Goal: Task Accomplishment & Management: Manage account settings

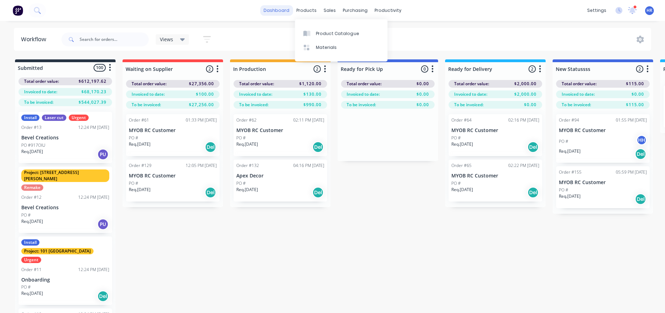
click at [290, 13] on link "dashboard" at bounding box center [276, 10] width 33 height 10
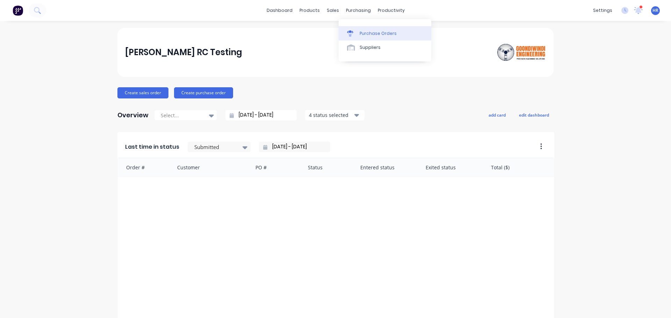
click at [371, 37] on link "Purchase Orders" at bounding box center [384, 33] width 93 height 14
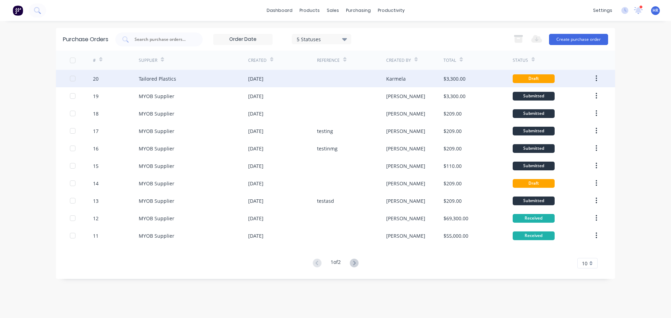
click at [285, 79] on div "[DATE]" at bounding box center [282, 78] width 69 height 17
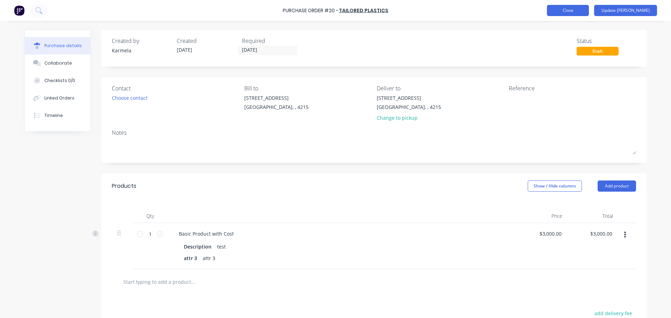
click at [570, 12] on button "Close" at bounding box center [568, 10] width 42 height 11
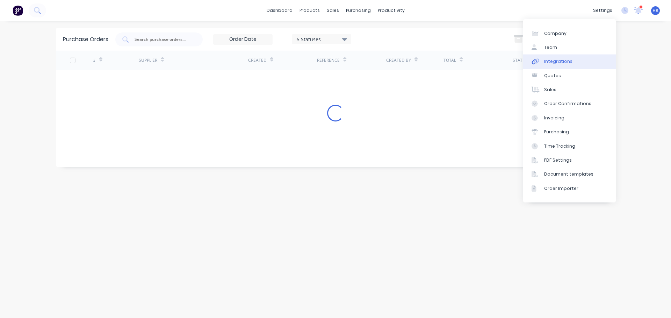
click at [543, 64] on link "Integrations" at bounding box center [569, 61] width 93 height 14
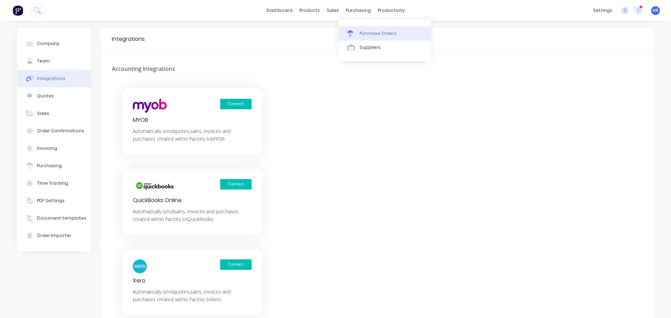
click at [367, 31] on div "Purchase Orders" at bounding box center [377, 33] width 37 height 6
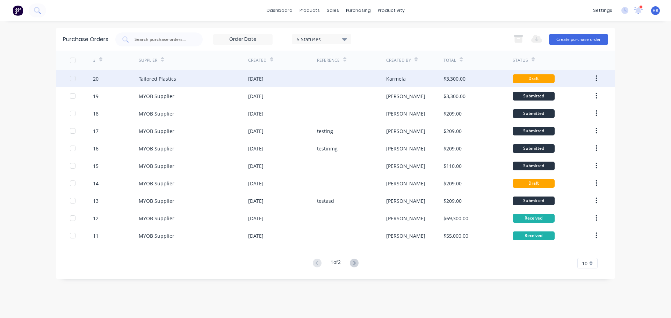
click at [263, 79] on div "[DATE]" at bounding box center [255, 78] width 15 height 7
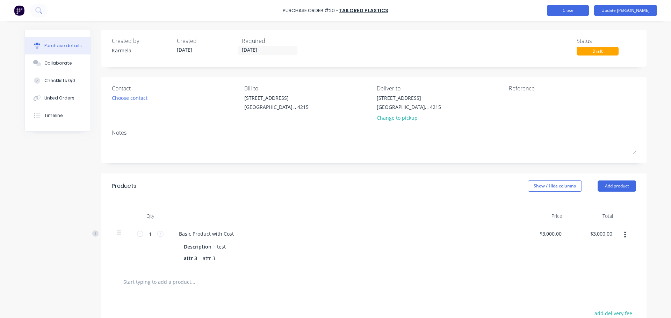
click at [589, 10] on button "Close" at bounding box center [568, 10] width 42 height 11
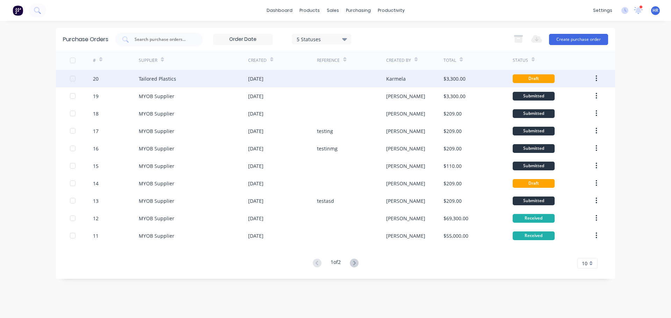
click at [248, 71] on div "Tailored Plastics" at bounding box center [193, 78] width 109 height 17
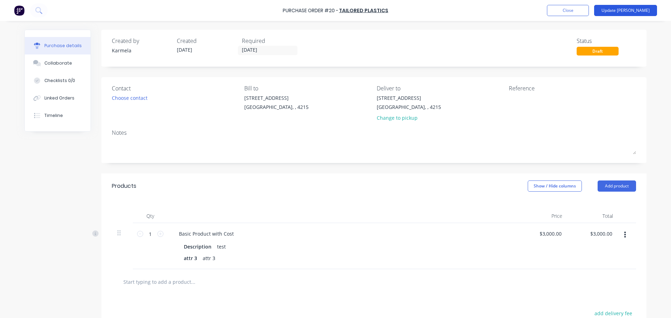
click at [635, 11] on button "Update [PERSON_NAME]" at bounding box center [625, 10] width 63 height 11
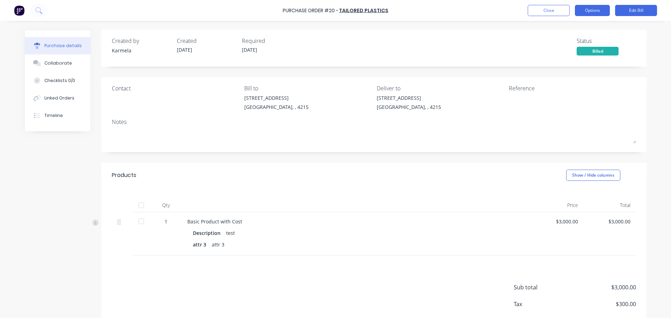
click at [590, 16] on button "Options" at bounding box center [592, 10] width 35 height 11
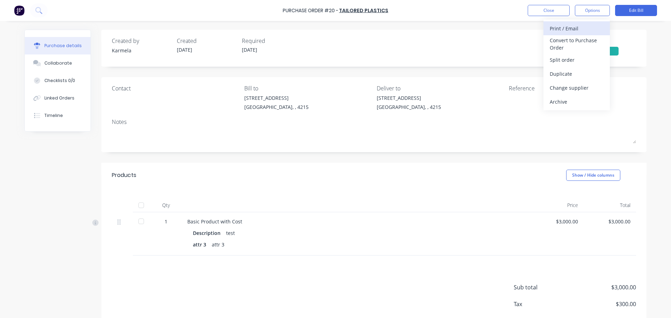
click at [574, 30] on div "Print / Email" at bounding box center [576, 28] width 54 height 10
click at [584, 46] on div "With pricing" at bounding box center [576, 42] width 54 height 10
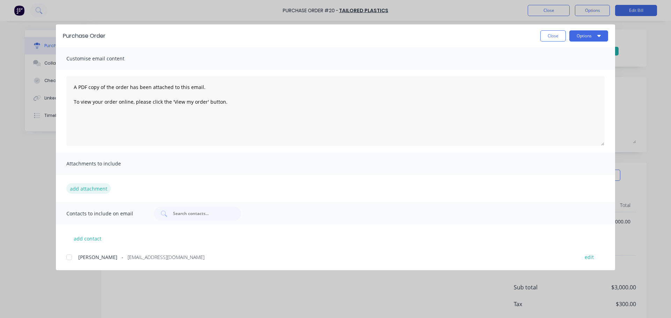
click at [90, 183] on button "add attachment" at bounding box center [88, 188] width 44 height 10
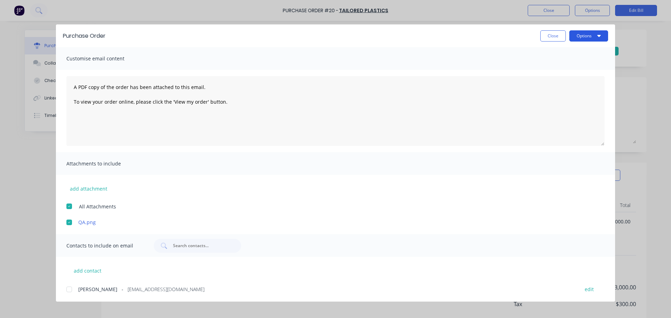
click at [604, 35] on button "Options" at bounding box center [588, 35] width 39 height 11
click at [560, 71] on div "Print" at bounding box center [575, 68] width 54 height 10
click at [554, 39] on button "Close" at bounding box center [553, 35] width 26 height 11
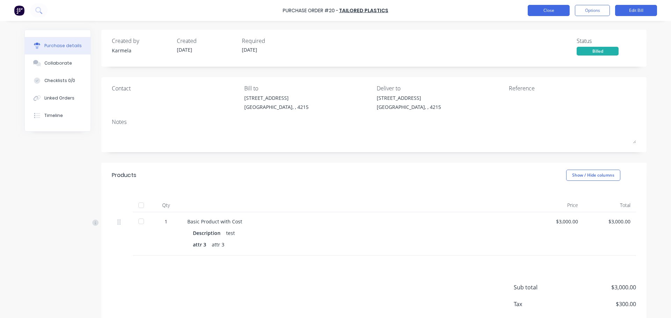
click at [552, 14] on button "Close" at bounding box center [548, 10] width 42 height 11
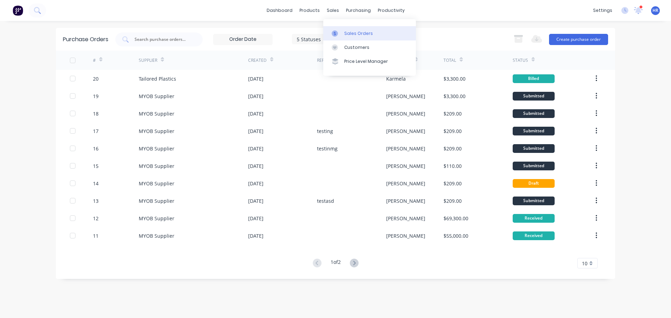
click at [351, 30] on link "Sales Orders" at bounding box center [369, 33] width 93 height 14
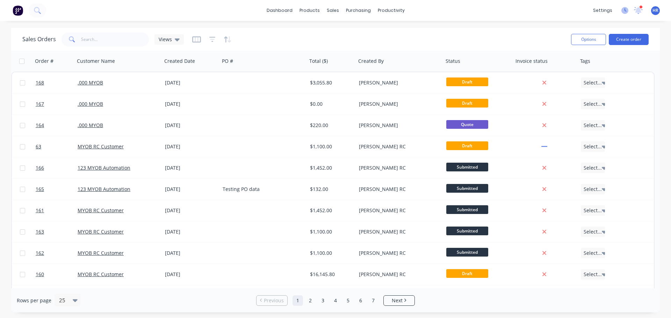
click at [624, 10] on icon at bounding box center [624, 10] width 7 height 7
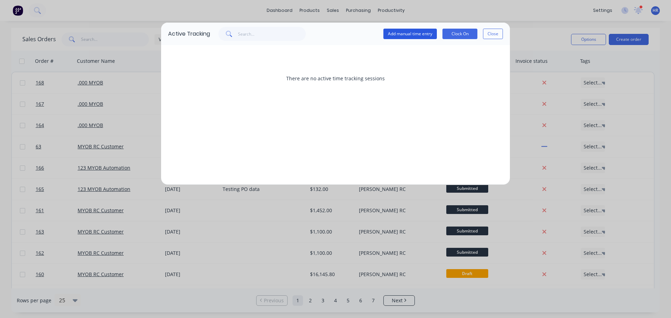
click at [432, 35] on button "Add manual time entry" at bounding box center [409, 34] width 53 height 10
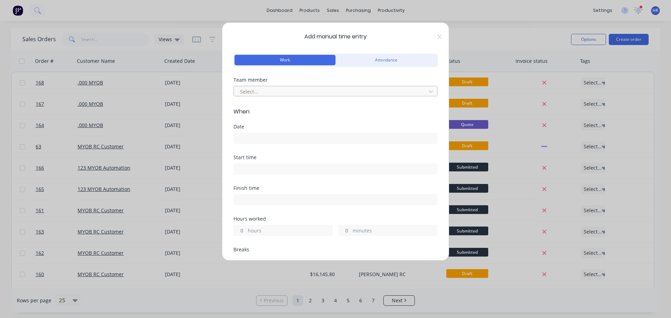
click at [276, 91] on div at bounding box center [330, 91] width 183 height 9
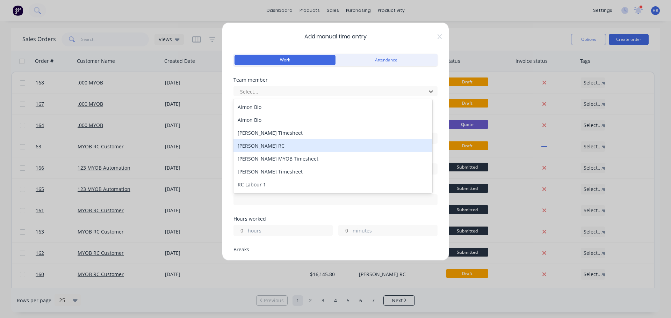
click at [277, 145] on div "[PERSON_NAME] RC" at bounding box center [332, 145] width 199 height 13
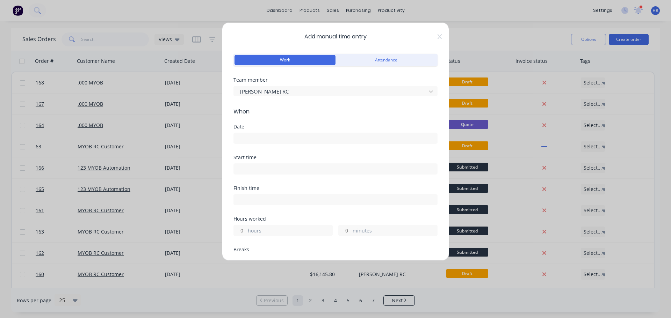
click at [261, 141] on input at bounding box center [335, 138] width 203 height 10
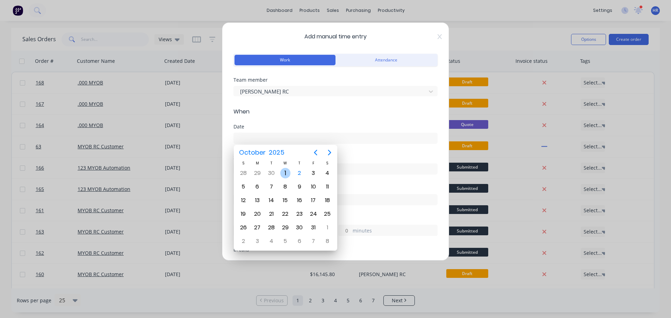
click at [287, 176] on div "1" at bounding box center [285, 173] width 10 height 10
type input "[DATE]"
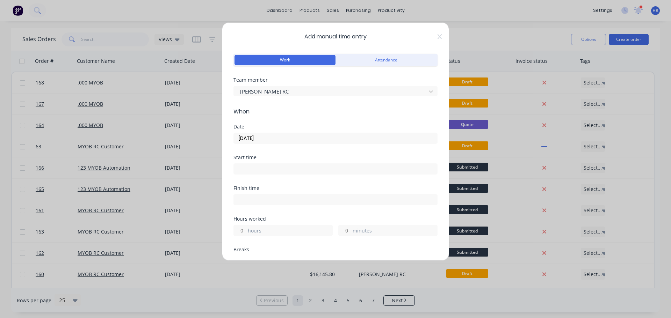
click at [263, 170] on input at bounding box center [335, 169] width 203 height 10
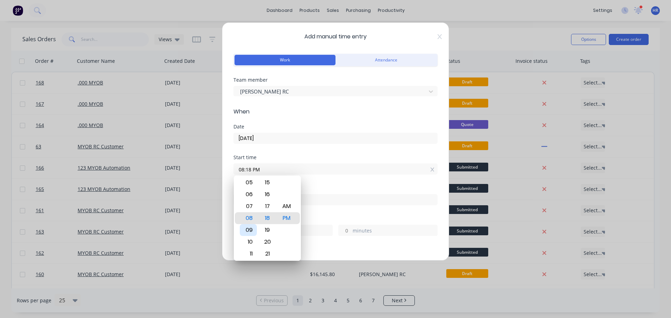
click at [250, 230] on div "09" at bounding box center [248, 230] width 17 height 12
click at [290, 212] on div "AM" at bounding box center [286, 207] width 17 height 12
type input "09:18 AM"
click at [310, 157] on div "Start time" at bounding box center [335, 157] width 204 height 5
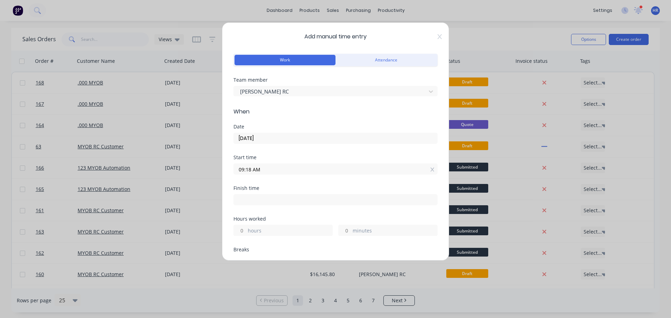
click at [244, 235] on input "hours" at bounding box center [240, 230] width 12 height 10
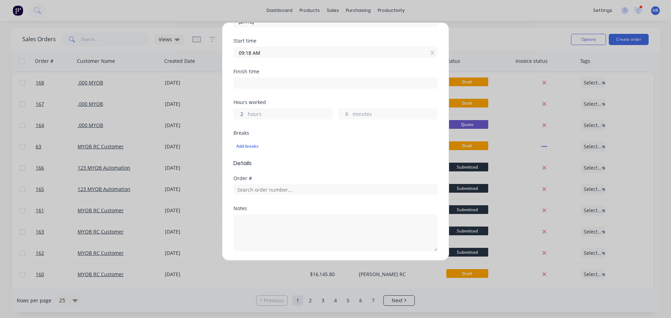
scroll to position [19, 0]
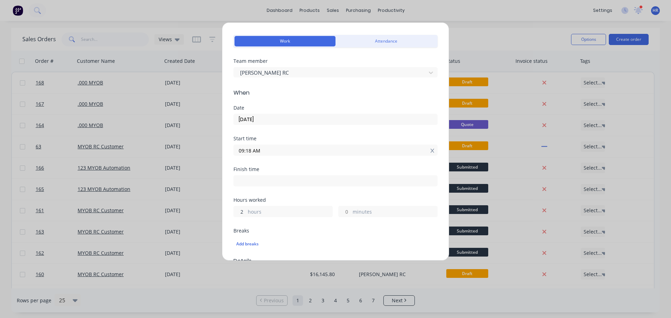
type input "2"
type input "11:18 AM"
type input "0"
click at [430, 152] on icon at bounding box center [432, 150] width 4 height 5
click at [430, 185] on icon at bounding box center [432, 187] width 4 height 4
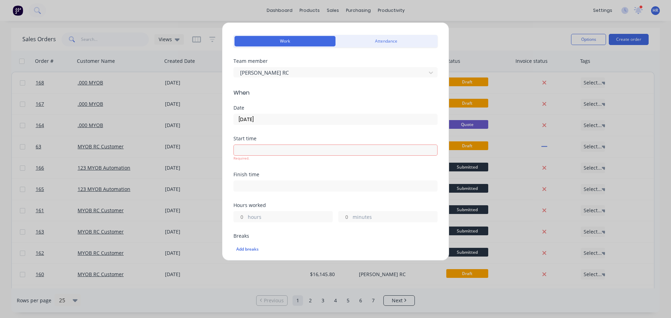
click at [369, 178] on div "Finish time" at bounding box center [335, 182] width 204 height 20
click at [352, 169] on div "Start time Required." at bounding box center [335, 154] width 204 height 36
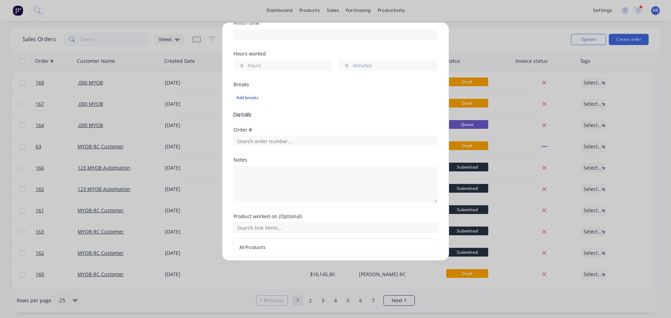
scroll to position [199, 0]
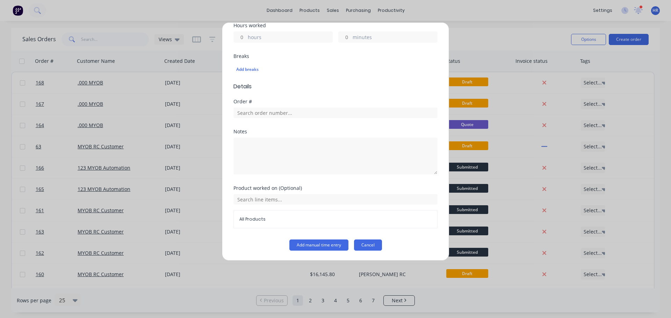
click at [371, 246] on button "Cancel" at bounding box center [368, 245] width 28 height 11
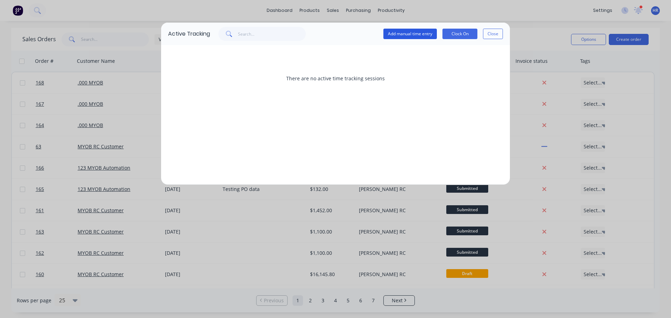
click at [407, 32] on button "Add manual time entry" at bounding box center [409, 34] width 53 height 10
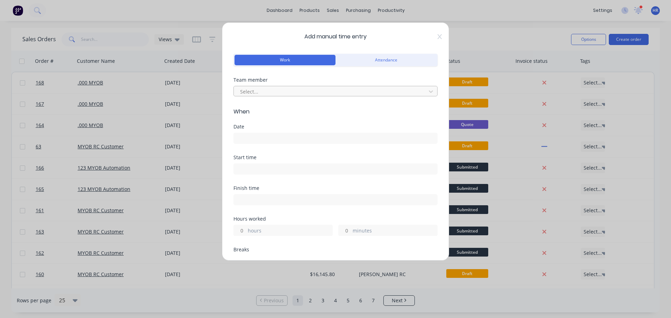
click at [281, 87] on div at bounding box center [330, 91] width 183 height 9
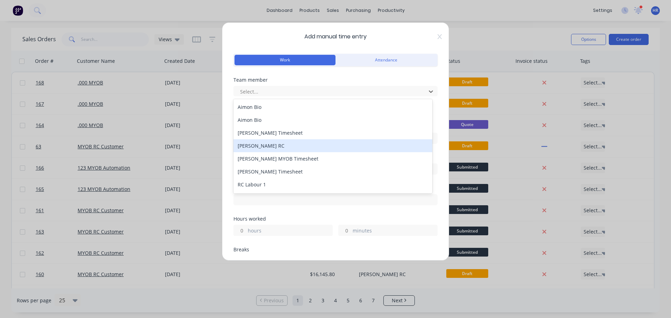
click at [259, 146] on div "[PERSON_NAME] RC" at bounding box center [332, 145] width 199 height 13
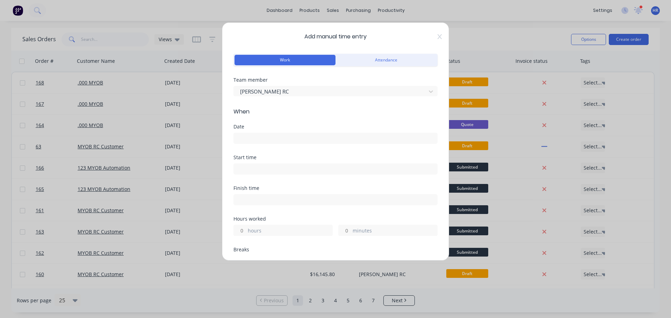
click at [264, 135] on input at bounding box center [335, 138] width 203 height 10
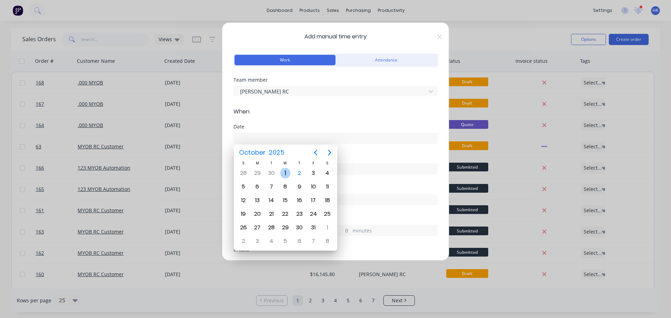
click at [285, 174] on div "1" at bounding box center [285, 173] width 10 height 10
type input "[DATE]"
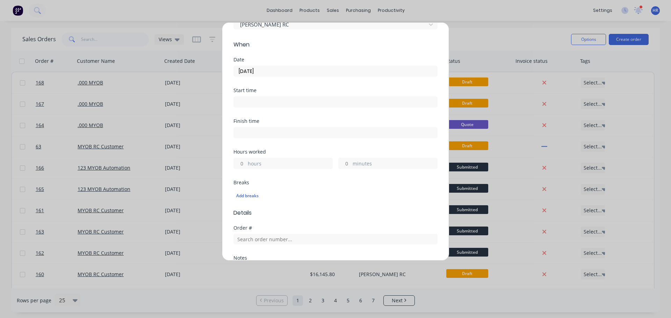
scroll to position [70, 0]
click at [239, 160] on input "hours" at bounding box center [240, 160] width 12 height 10
type input "2"
click at [345, 191] on div "Add breaks" at bounding box center [335, 193] width 198 height 9
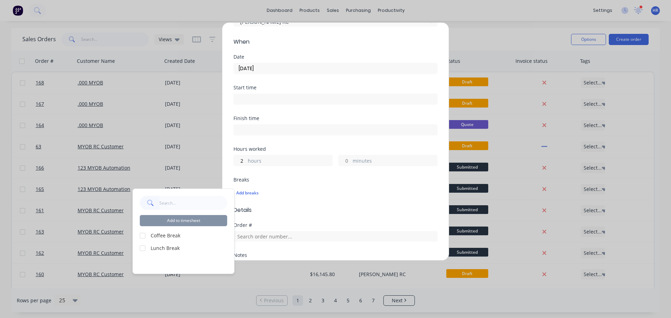
click at [384, 156] on div "minutes" at bounding box center [387, 160] width 99 height 11
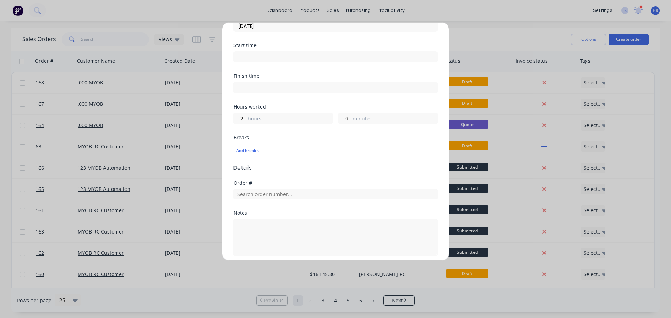
scroll to position [194, 0]
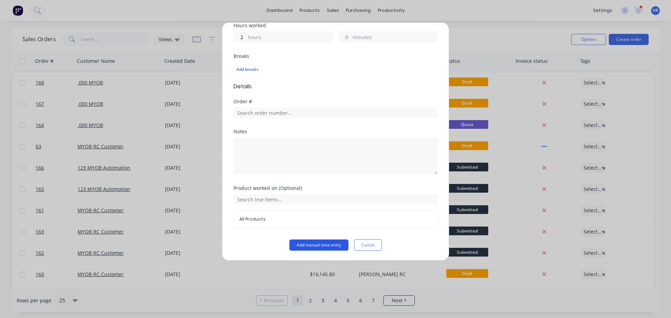
click at [325, 244] on button "Add manual time entry" at bounding box center [318, 245] width 59 height 11
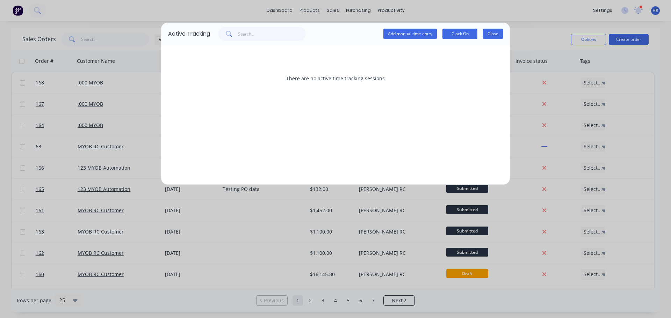
click at [497, 36] on button "Close" at bounding box center [493, 34] width 20 height 10
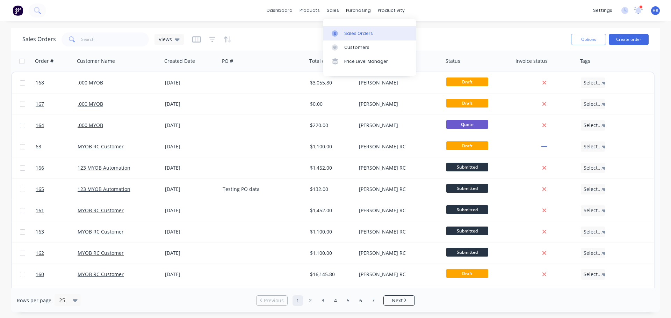
click at [354, 35] on div "Sales Orders" at bounding box center [358, 33] width 29 height 6
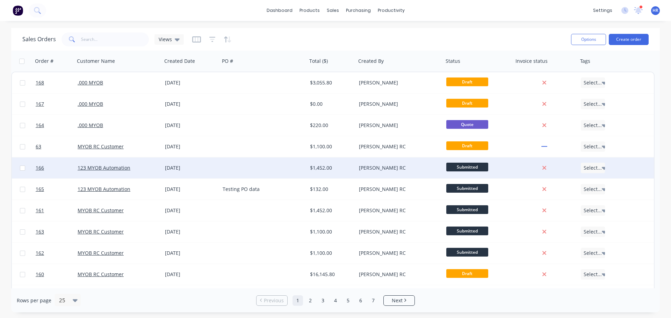
click at [158, 166] on div "123 MYOB Automation" at bounding box center [119, 168] width 82 height 7
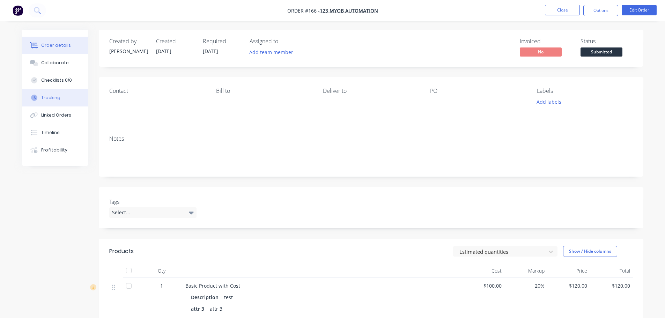
click at [45, 103] on button "Tracking" at bounding box center [55, 97] width 66 height 17
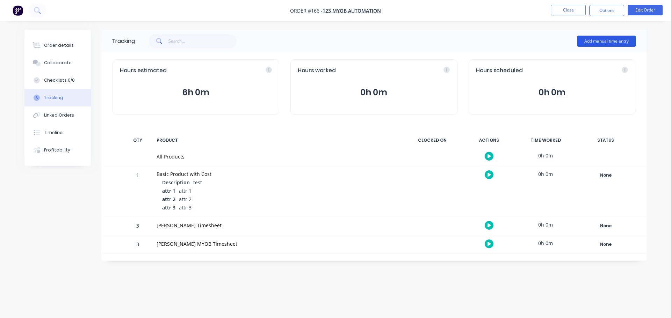
click at [609, 44] on button "Add manual time entry" at bounding box center [606, 41] width 59 height 11
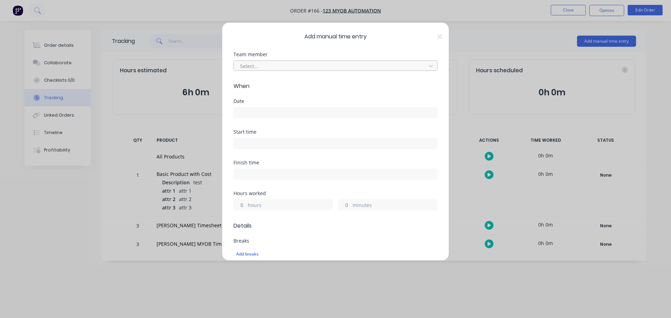
click at [316, 67] on div at bounding box center [330, 66] width 183 height 9
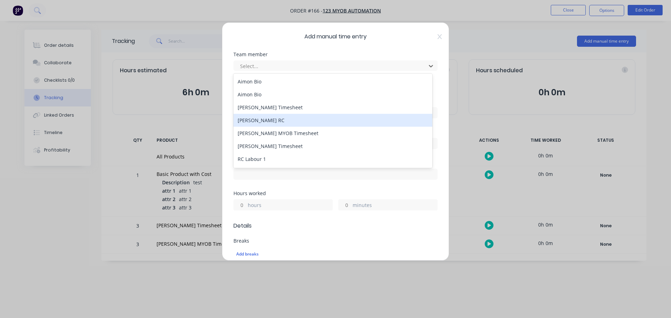
click at [272, 126] on div "[PERSON_NAME] RC" at bounding box center [332, 120] width 199 height 13
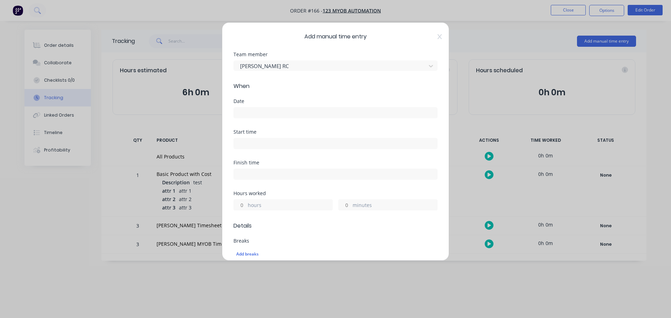
click at [268, 109] on input at bounding box center [335, 113] width 203 height 10
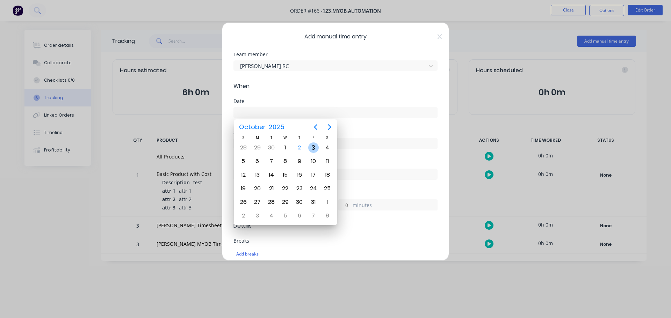
click at [311, 147] on div "3" at bounding box center [313, 148] width 10 height 10
type input "[DATE]"
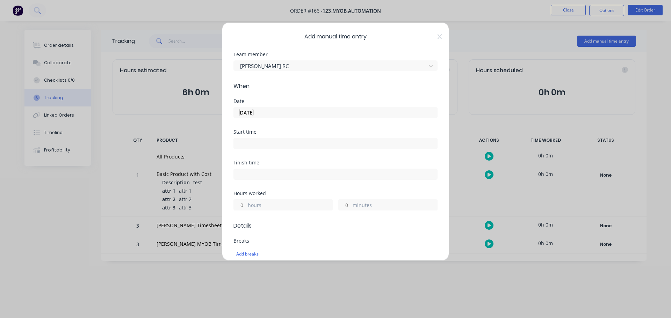
click at [246, 202] on div "hours" at bounding box center [282, 204] width 99 height 11
click at [244, 202] on input "hours" at bounding box center [240, 205] width 12 height 10
type input "3"
click at [275, 188] on div "Finish time" at bounding box center [335, 175] width 204 height 31
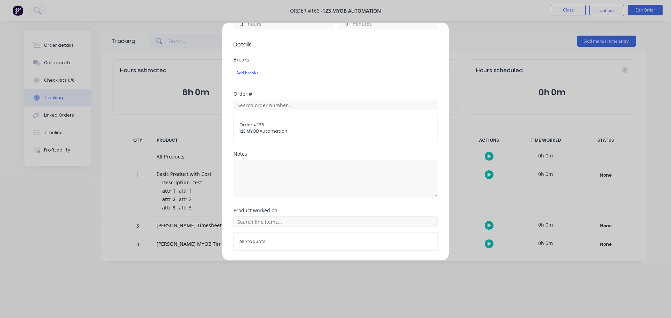
scroll to position [204, 0]
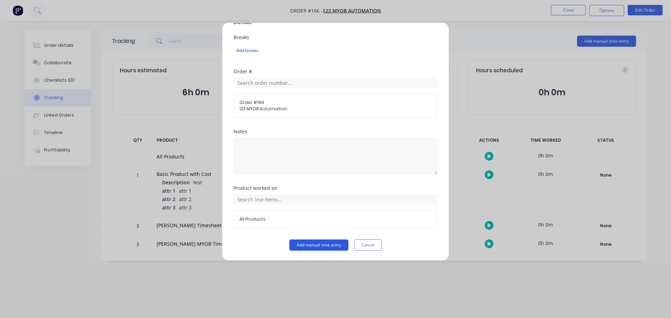
click at [314, 243] on button "Add manual time entry" at bounding box center [318, 245] width 59 height 11
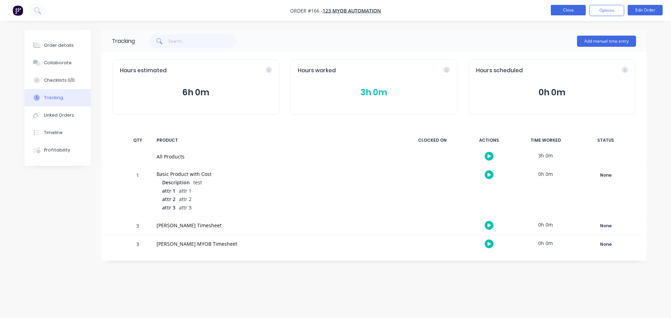
click at [564, 12] on button "Close" at bounding box center [568, 10] width 35 height 10
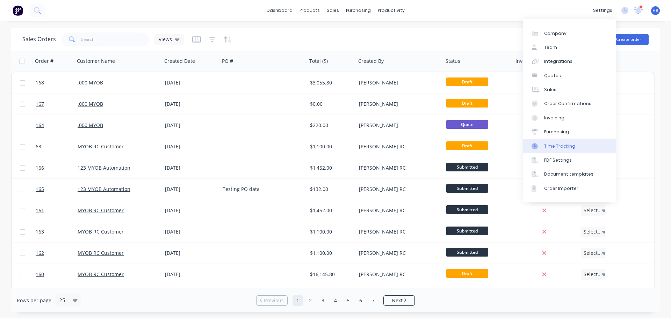
click at [573, 149] on link "Time Tracking" at bounding box center [569, 146] width 93 height 14
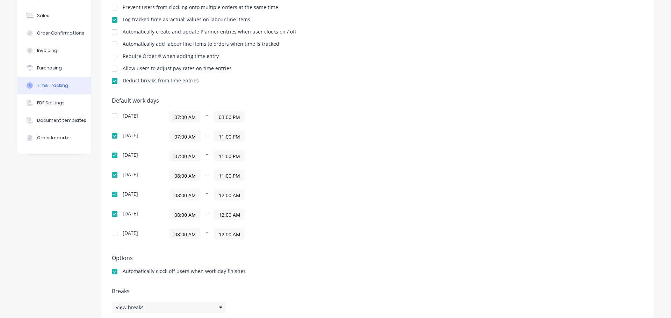
scroll to position [110, 0]
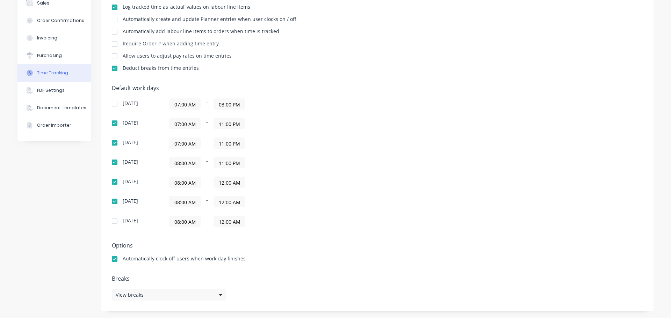
click at [228, 185] on input "12:00 AM" at bounding box center [229, 182] width 31 height 10
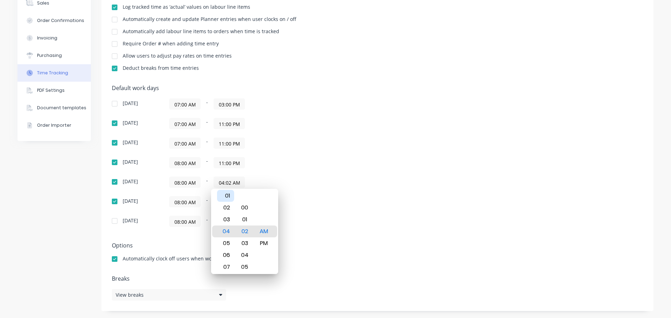
click at [232, 201] on div "01" at bounding box center [225, 196] width 17 height 12
click at [372, 134] on div "Default work days [DATE] 07:00 AM - 03:00 PM [DATE] 07:00 AM - 11:00 PM [DATE] …" at bounding box center [377, 160] width 531 height 151
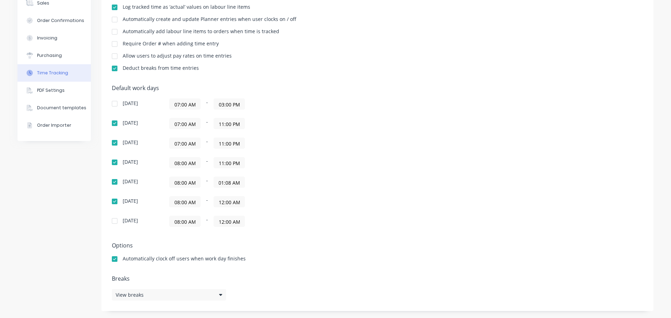
scroll to position [0, 0]
click at [480, 189] on div "Default work days [DATE] 07:00 AM - 03:00 PM [DATE] 07:00 AM - 11:00 PM [DATE] …" at bounding box center [377, 160] width 531 height 151
click at [225, 182] on input "01:08 AM" at bounding box center [229, 182] width 31 height 10
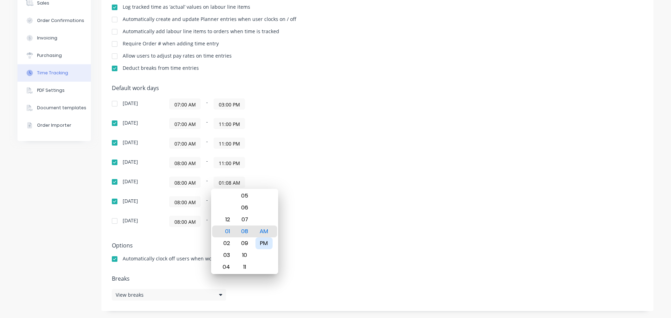
click at [269, 241] on div "PM" at bounding box center [263, 244] width 17 height 12
click at [245, 260] on div "25" at bounding box center [244, 255] width 17 height 12
type input "01:25 PM"
click at [449, 123] on div "Default work days [DATE] 07:00 AM - 03:00 PM [DATE] 07:00 AM - 11:00 PM [DATE] …" at bounding box center [377, 160] width 531 height 151
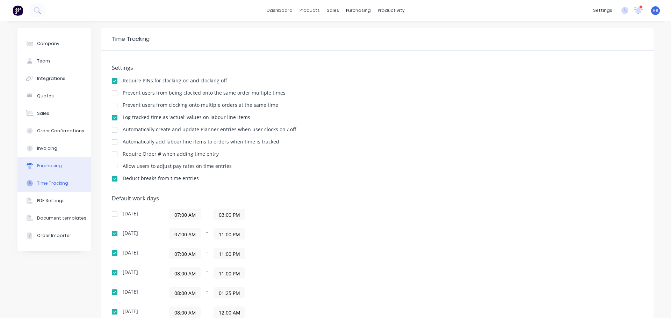
click at [43, 160] on button "Purchasing" at bounding box center [53, 165] width 73 height 17
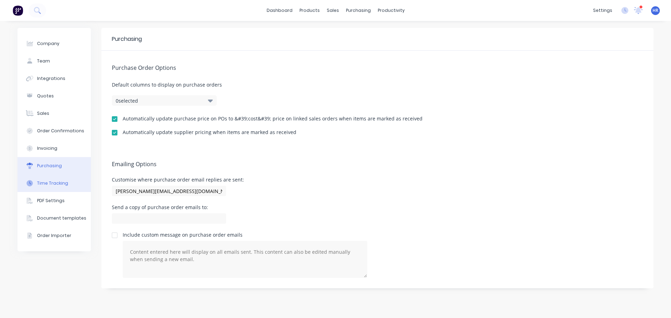
click at [51, 188] on button "Time Tracking" at bounding box center [53, 183] width 73 height 17
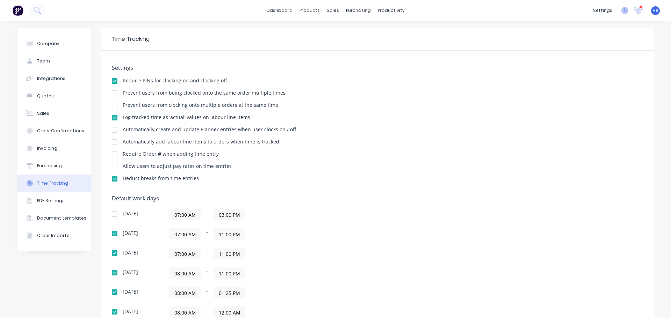
click at [621, 9] on icon at bounding box center [624, 10] width 7 height 7
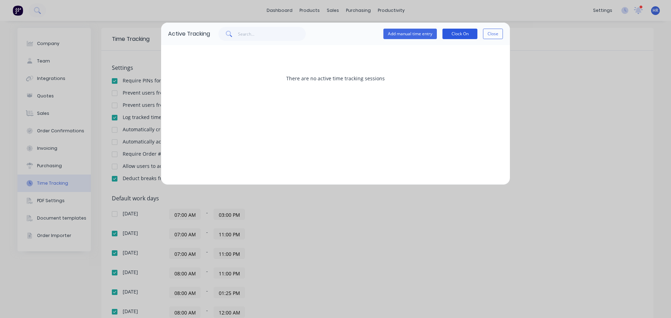
click at [466, 35] on button "Clock On" at bounding box center [459, 34] width 35 height 10
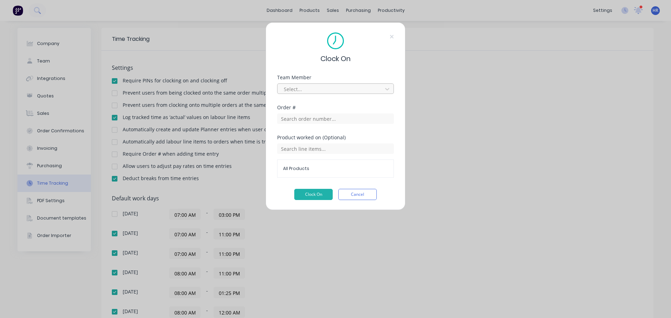
click at [343, 93] on div at bounding box center [331, 89] width 96 height 9
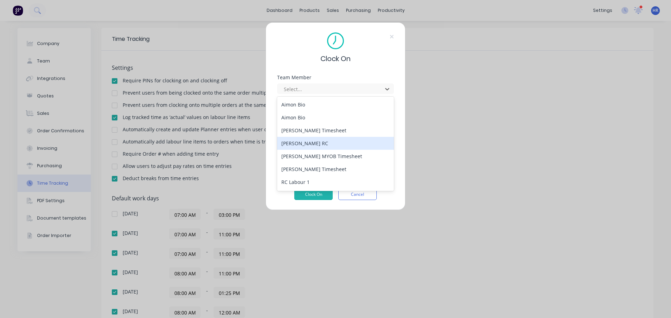
click at [322, 142] on div "[PERSON_NAME] RC" at bounding box center [335, 143] width 117 height 13
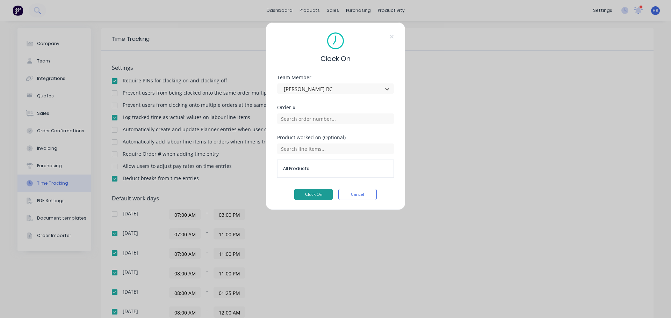
click at [318, 192] on button "Clock On" at bounding box center [313, 194] width 38 height 11
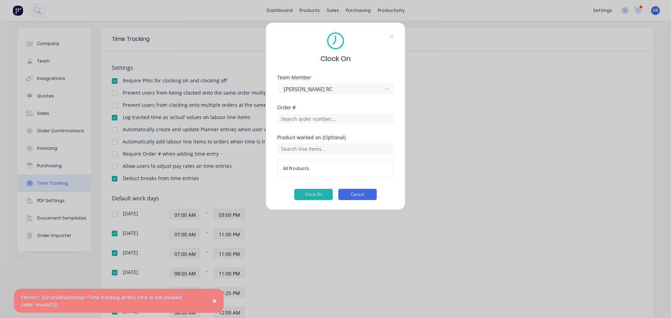
click at [362, 193] on button "Cancel" at bounding box center [357, 194] width 38 height 11
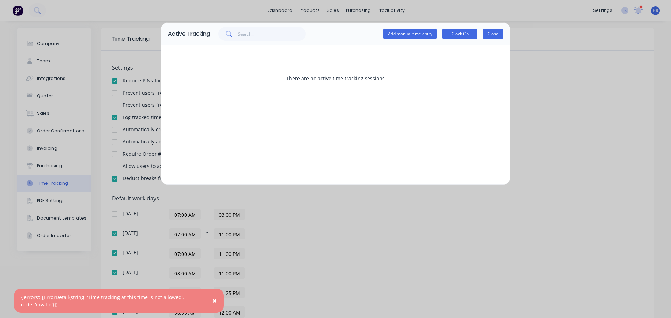
click at [493, 37] on button "Close" at bounding box center [493, 34] width 20 height 10
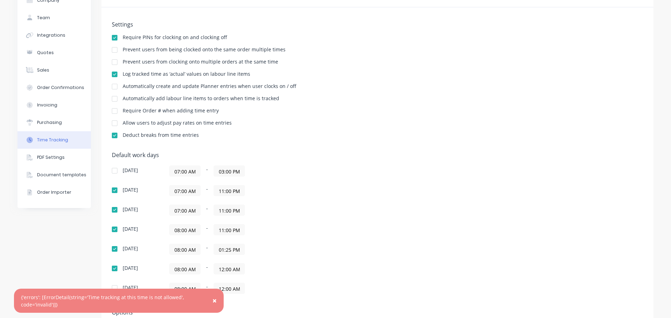
scroll to position [110, 0]
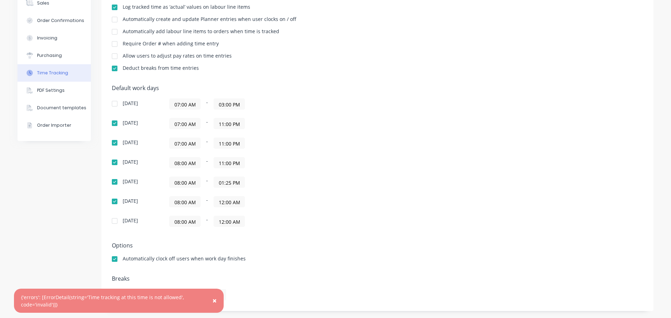
click at [224, 185] on input "01:25 PM" at bounding box center [229, 182] width 31 height 10
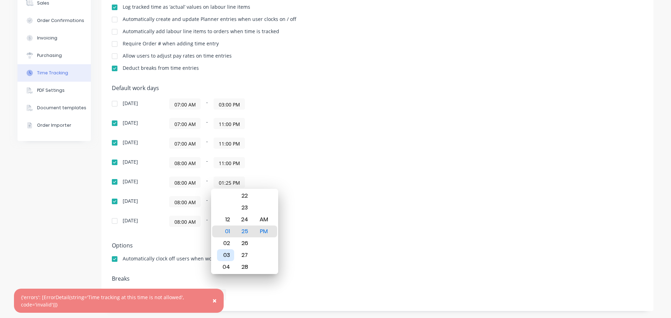
click at [228, 256] on div "03" at bounding box center [225, 255] width 17 height 12
click at [453, 153] on div "Default work days [DATE] 07:00 AM - 03:00 PM [DATE] 07:00 AM - 11:00 PM [DATE] …" at bounding box center [377, 160] width 531 height 151
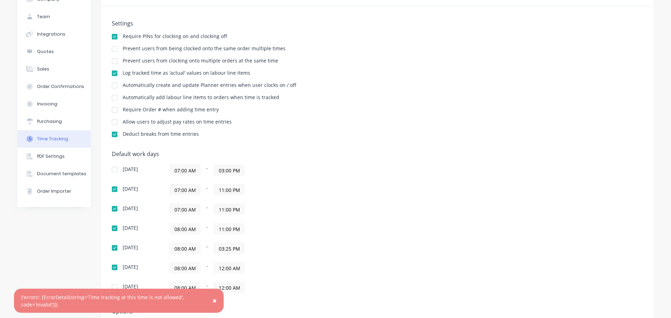
scroll to position [0, 0]
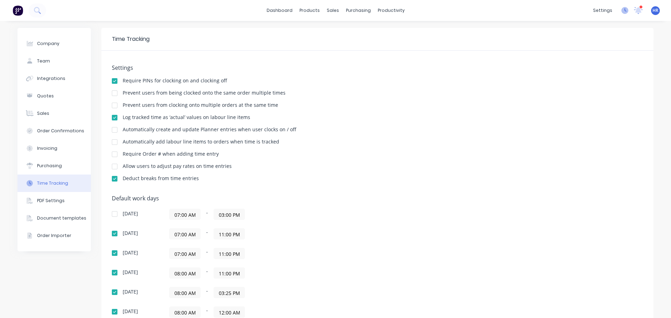
click at [621, 11] on icon at bounding box center [624, 10] width 7 height 7
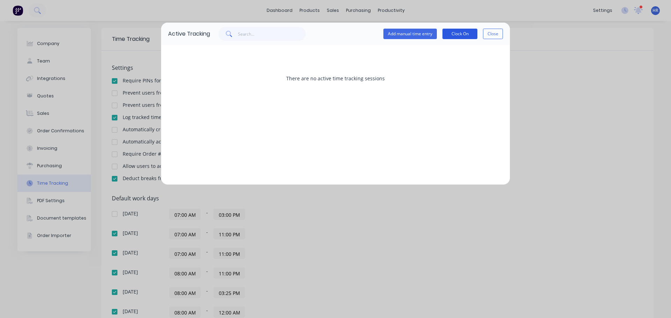
click at [458, 34] on button "Clock On" at bounding box center [459, 34] width 35 height 10
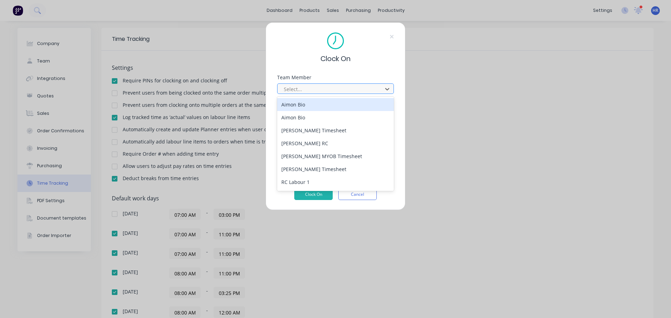
click at [342, 84] on div "Select..." at bounding box center [331, 89] width 100 height 10
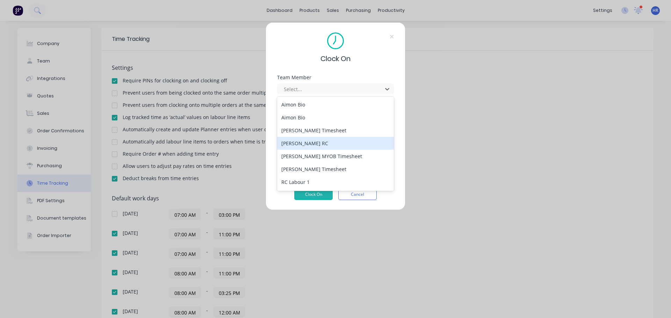
click at [312, 144] on div "[PERSON_NAME] RC" at bounding box center [335, 143] width 117 height 13
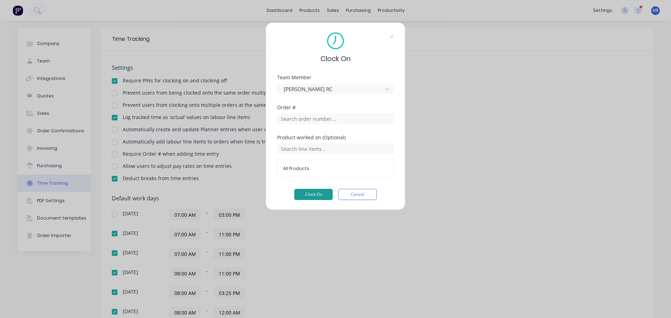
click at [312, 198] on button "Clock On" at bounding box center [313, 194] width 38 height 11
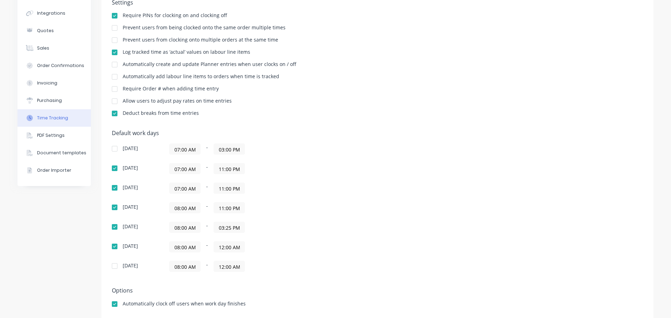
scroll to position [110, 0]
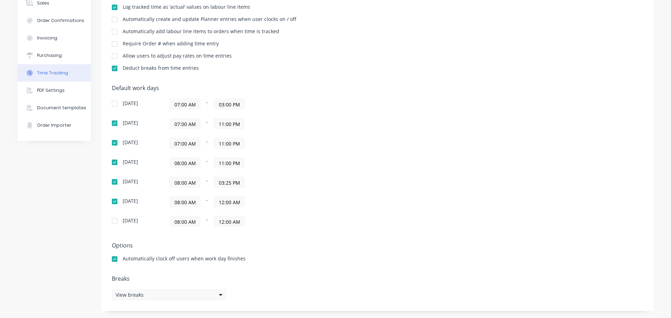
click at [458, 183] on div "Default work days [DATE] 07:00 AM - 03:00 PM [DATE] 07:00 AM - 11:00 PM [DATE] …" at bounding box center [377, 160] width 531 height 151
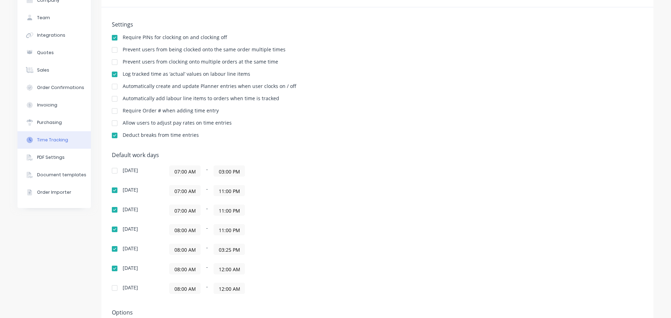
scroll to position [0, 0]
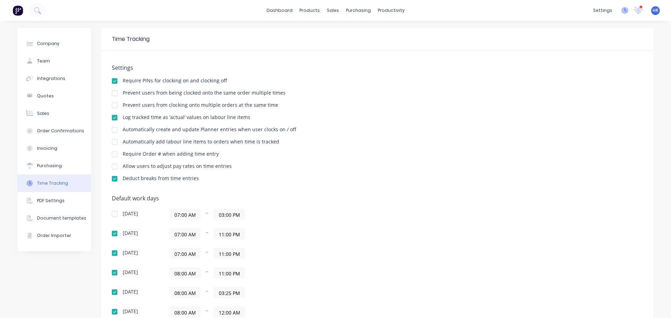
click at [621, 10] on icon at bounding box center [624, 10] width 7 height 7
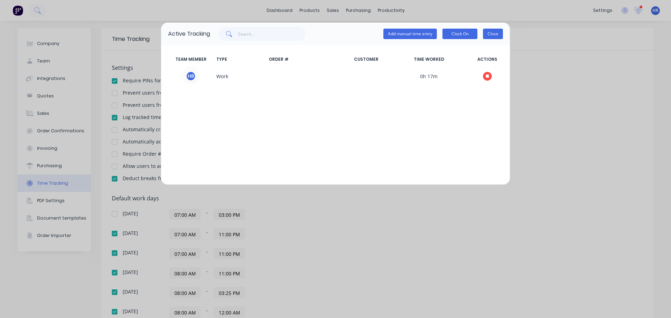
click at [491, 34] on button "Close" at bounding box center [493, 34] width 20 height 10
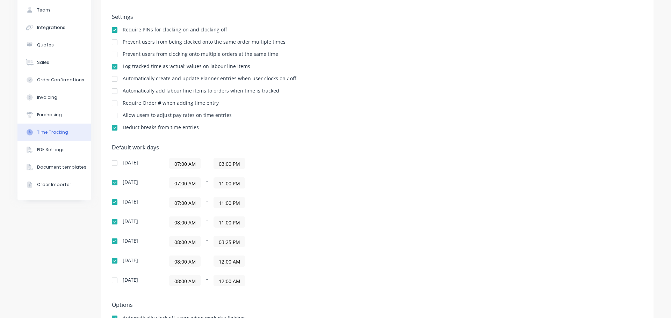
scroll to position [105, 0]
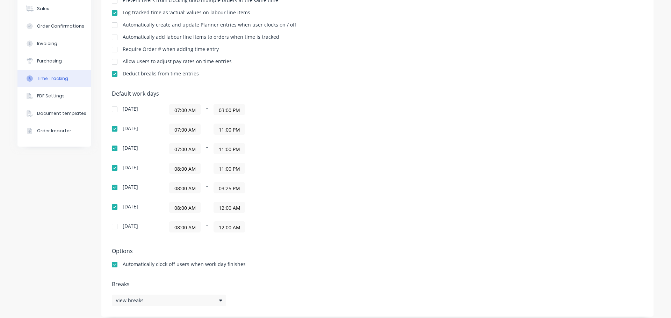
click at [226, 189] on input "03:25 PM" at bounding box center [229, 188] width 31 height 10
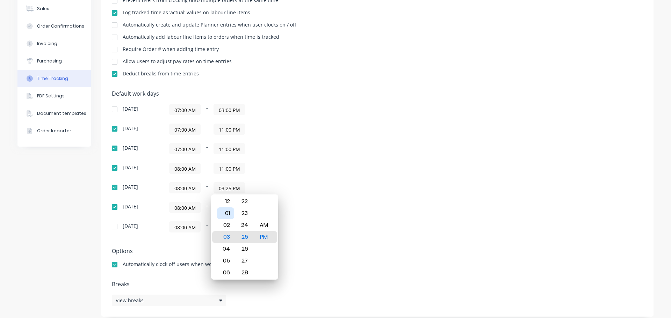
click at [230, 211] on div "01" at bounding box center [225, 213] width 17 height 12
click at [247, 270] on div "44" at bounding box center [244, 273] width 17 height 12
type input "01:44 PM"
click at [420, 163] on div "Default work days [DATE] 07:00 AM - 03:00 PM [DATE] 07:00 AM - 11:00 PM [DATE] …" at bounding box center [377, 165] width 531 height 151
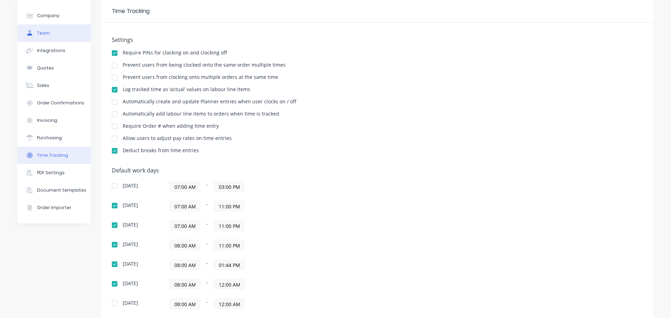
scroll to position [0, 0]
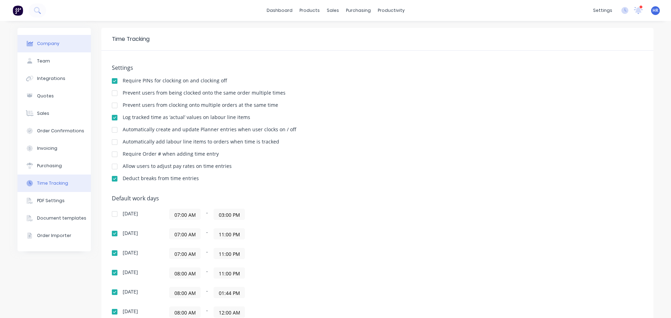
click at [58, 42] on button "Company" at bounding box center [53, 43] width 73 height 17
select select "AU"
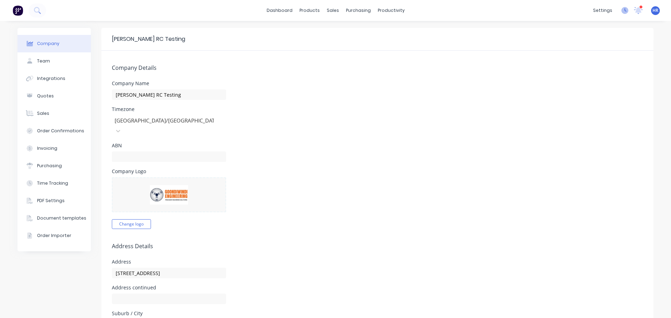
click at [621, 12] on icon at bounding box center [624, 10] width 7 height 7
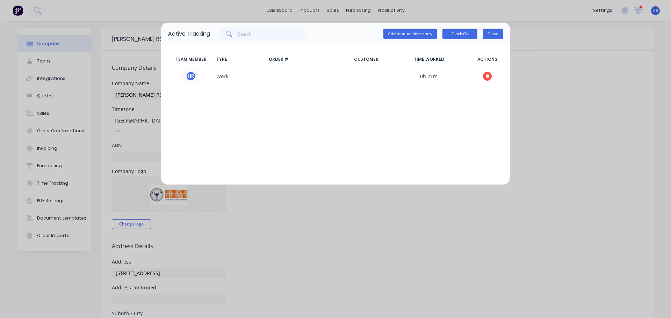
click at [495, 32] on button "Close" at bounding box center [493, 34] width 20 height 10
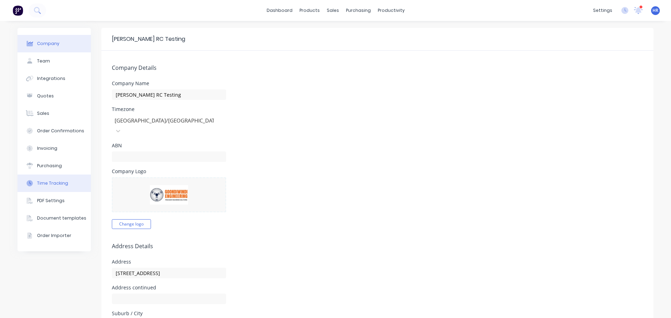
click at [57, 183] on div "Time Tracking" at bounding box center [52, 183] width 31 height 6
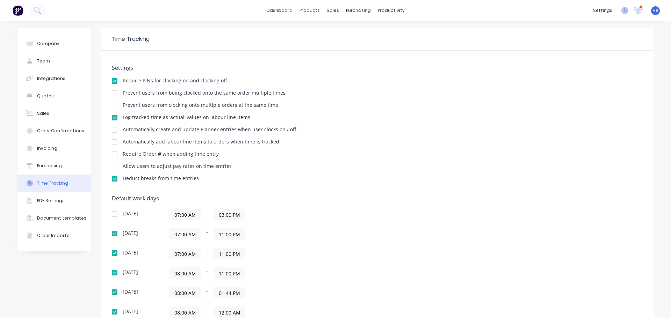
click at [621, 12] on icon at bounding box center [624, 10] width 7 height 7
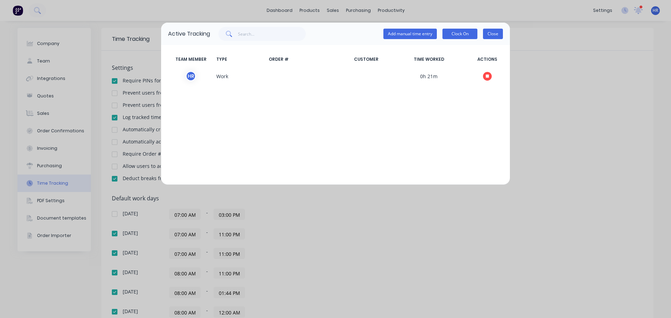
click at [496, 35] on button "Close" at bounding box center [493, 34] width 20 height 10
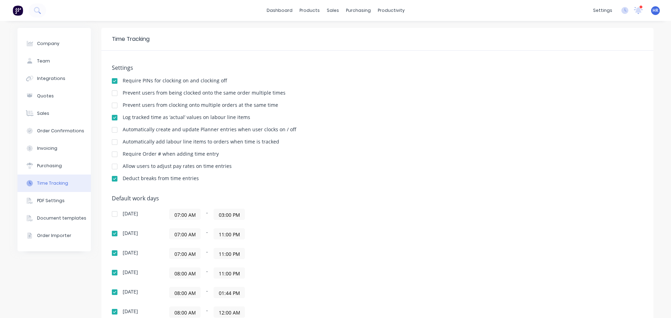
click at [496, 35] on div "Time Tracking" at bounding box center [377, 39] width 552 height 23
click at [621, 12] on icon at bounding box center [624, 10] width 7 height 7
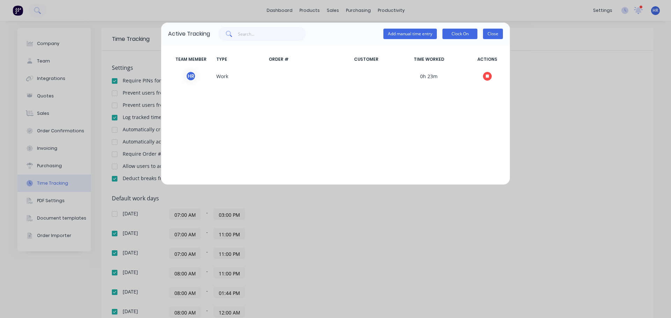
click at [496, 31] on button "Close" at bounding box center [493, 34] width 20 height 10
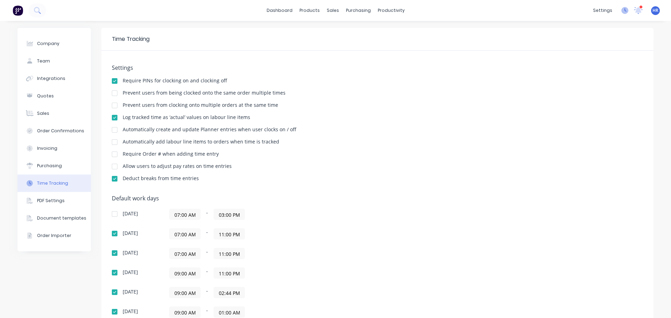
click at [621, 8] on icon at bounding box center [624, 10] width 7 height 7
